Goal: Information Seeking & Learning: Check status

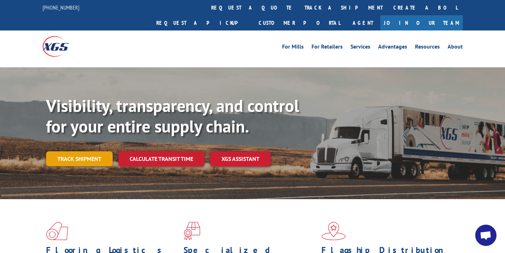
click at [68, 151] on link "Track shipment" at bounding box center [79, 158] width 67 height 15
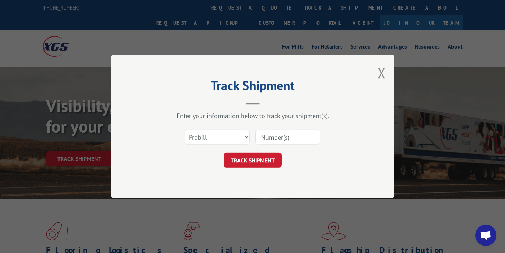
click at [272, 138] on input at bounding box center [287, 137] width 65 height 15
paste input "17589279"
type input "17589279"
click at [255, 158] on button "TRACK SHIPMENT" at bounding box center [253, 160] width 58 height 15
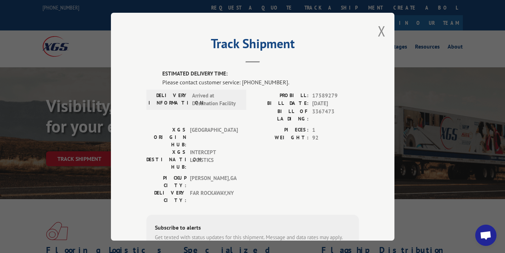
click at [385, 27] on div "Track Shipment ESTIMATED DELIVERY TIME: Please contact customer service: [PHONE…" at bounding box center [253, 127] width 284 height 228
click at [378, 29] on button "Close modal" at bounding box center [382, 31] width 8 height 19
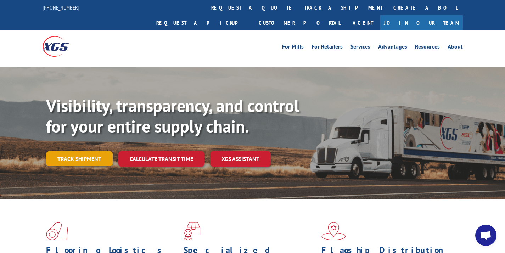
click at [94, 151] on link "Track shipment" at bounding box center [79, 158] width 67 height 15
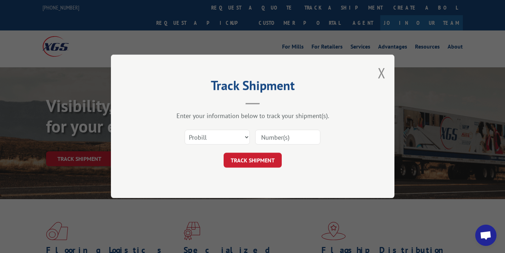
click at [277, 135] on input at bounding box center [287, 137] width 65 height 15
paste input "16582505"
type input "16582505"
click at [260, 158] on button "TRACK SHIPMENT" at bounding box center [253, 160] width 58 height 15
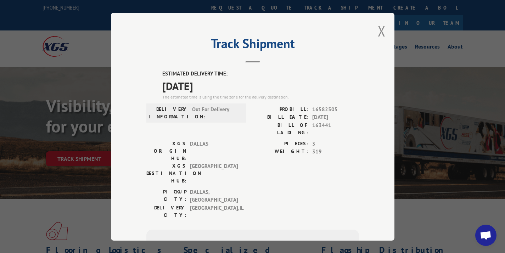
click at [373, 32] on div "Track Shipment ESTIMATED DELIVERY TIME: [DATE] The estimated time is using the …" at bounding box center [253, 127] width 284 height 228
click at [373, 34] on div "Track Shipment ESTIMATED DELIVERY TIME: [DATE] The estimated time is using the …" at bounding box center [253, 127] width 284 height 228
click at [380, 31] on button "Close modal" at bounding box center [382, 31] width 8 height 19
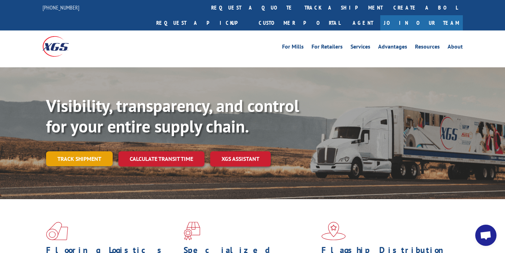
click at [65, 151] on link "Track shipment" at bounding box center [79, 158] width 67 height 15
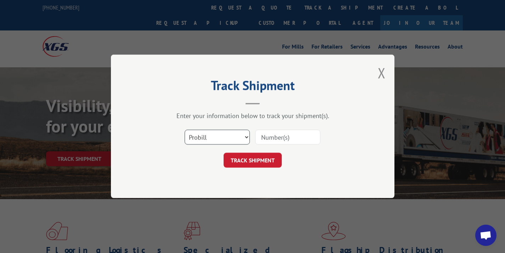
click at [203, 144] on select "Select category... Probill BOL PO" at bounding box center [217, 137] width 65 height 15
select select "bol"
click at [267, 134] on input at bounding box center [287, 137] width 65 height 15
paste input "3370273"
type input "3370273"
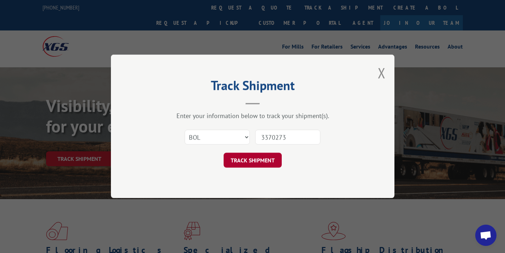
click at [263, 155] on button "TRACK SHIPMENT" at bounding box center [253, 160] width 58 height 15
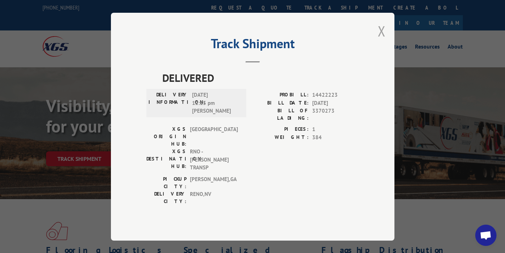
click at [378, 40] on button "Close modal" at bounding box center [382, 31] width 8 height 19
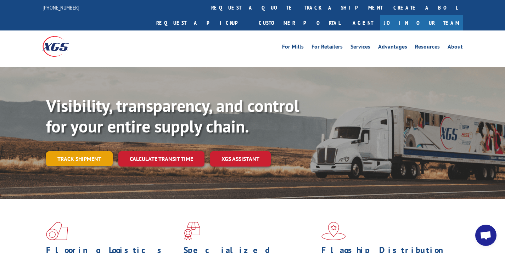
click at [92, 151] on link "Track shipment" at bounding box center [79, 158] width 67 height 15
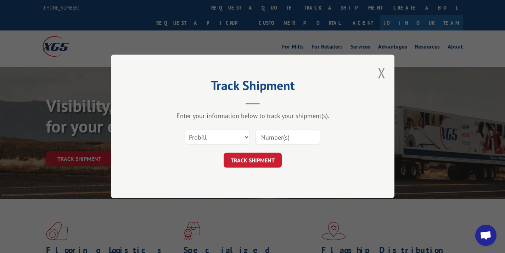
click at [281, 133] on input at bounding box center [287, 137] width 65 height 15
paste input "17553770"
type input "17553770"
click at [251, 159] on button "TRACK SHIPMENT" at bounding box center [253, 160] width 58 height 15
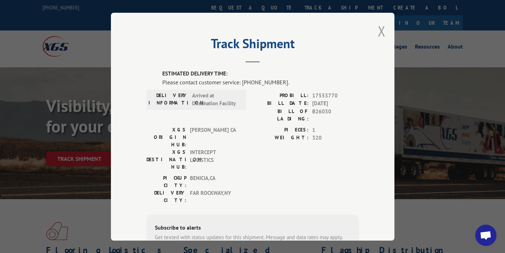
click at [378, 30] on button "Close modal" at bounding box center [382, 31] width 8 height 19
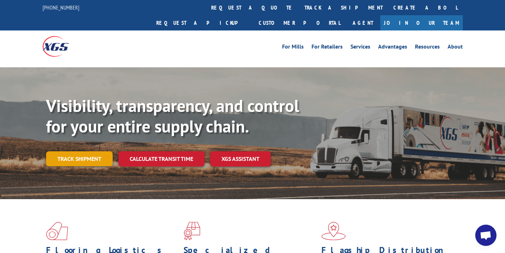
click at [101, 151] on link "Track shipment" at bounding box center [79, 158] width 67 height 15
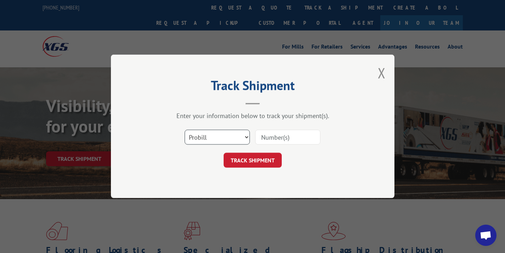
click at [220, 142] on select "Select category... Probill BOL PO" at bounding box center [217, 137] width 65 height 15
click at [282, 137] on input at bounding box center [287, 137] width 65 height 15
paste input "16582504"
type input "16582504"
click at [261, 160] on button "TRACK SHIPMENT" at bounding box center [253, 160] width 58 height 15
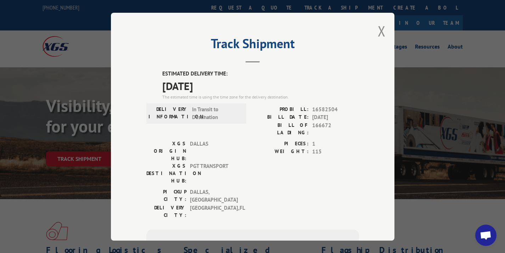
click at [384, 33] on div "Track Shipment ESTIMATED DELIVERY TIME: [DATE] The estimated time is using the …" at bounding box center [253, 127] width 284 height 228
click at [379, 32] on button "Close modal" at bounding box center [382, 31] width 8 height 19
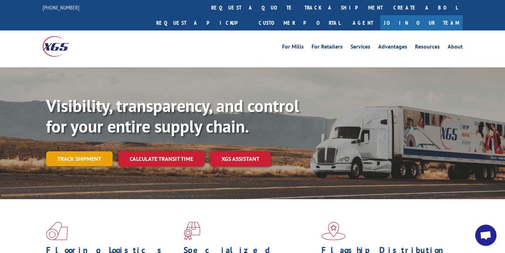
click at [85, 151] on link "Track shipment" at bounding box center [79, 158] width 67 height 15
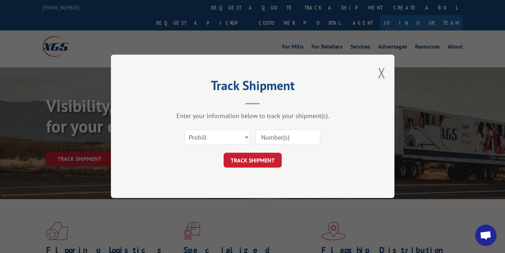
click at [265, 135] on input at bounding box center [287, 137] width 65 height 15
paste input "16582505"
type input "16582505"
click at [254, 166] on button "TRACK SHIPMENT" at bounding box center [253, 160] width 58 height 15
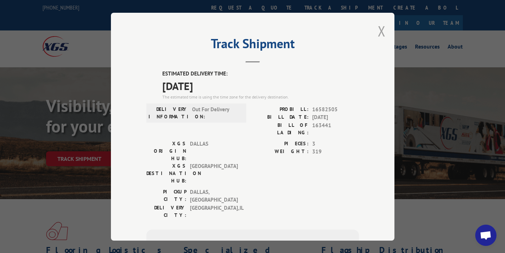
click at [378, 30] on button "Close modal" at bounding box center [382, 31] width 8 height 19
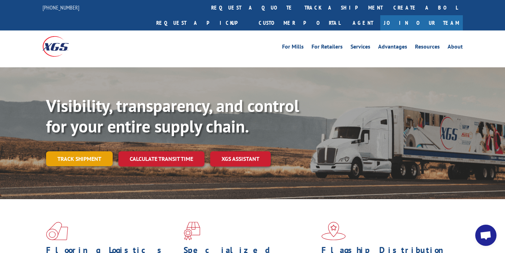
click at [97, 151] on link "Track shipment" at bounding box center [79, 158] width 67 height 15
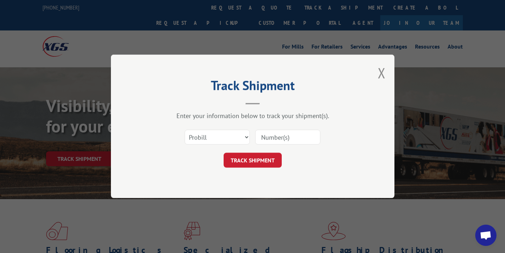
click at [268, 137] on input at bounding box center [287, 137] width 65 height 15
paste input "16582505"
type input "16582505"
click at [266, 154] on button "TRACK SHIPMENT" at bounding box center [253, 160] width 58 height 15
